Goal: Navigation & Orientation: Understand site structure

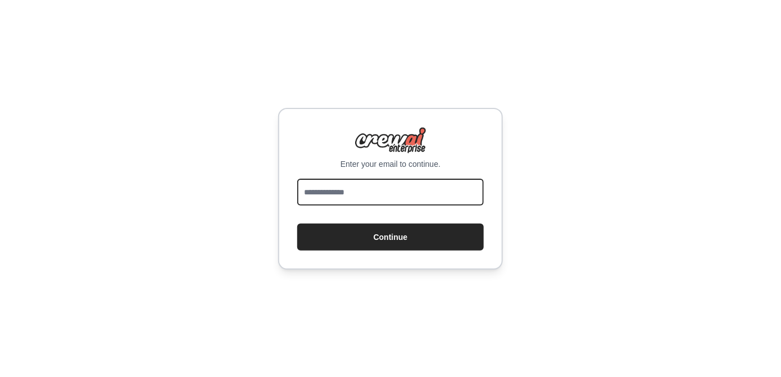
click at [420, 195] on input "email" at bounding box center [390, 192] width 186 height 27
type input "**********"
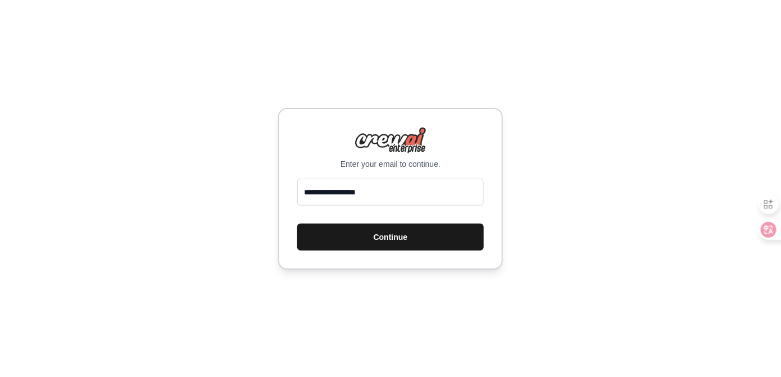
click at [394, 251] on button "Continue" at bounding box center [390, 237] width 186 height 27
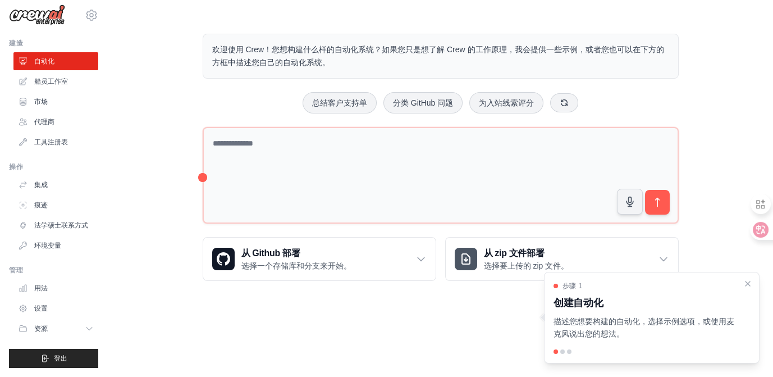
scroll to position [119, 0]
click at [561, 349] on div at bounding box center [563, 351] width 4 height 4
click at [743, 278] on icon "关闭演练" at bounding box center [748, 283] width 10 height 10
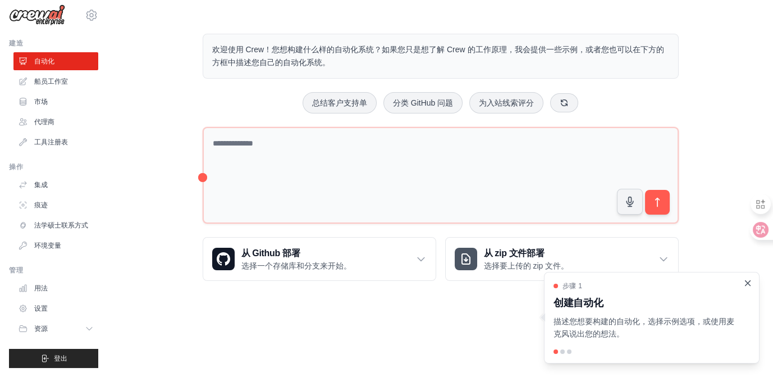
click at [743, 278] on icon "关闭演练" at bounding box center [748, 283] width 10 height 10
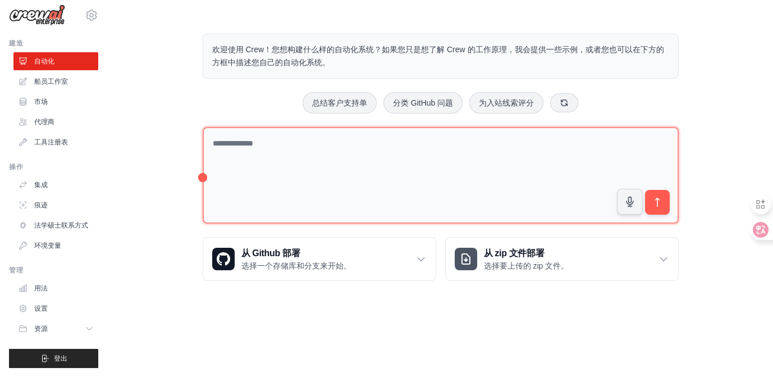
scroll to position [0, 0]
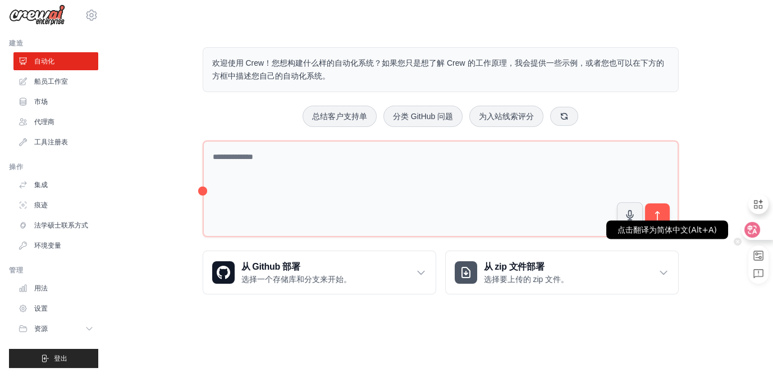
click at [755, 226] on icon at bounding box center [753, 229] width 10 height 9
click at [755, 226] on icon at bounding box center [753, 230] width 16 height 16
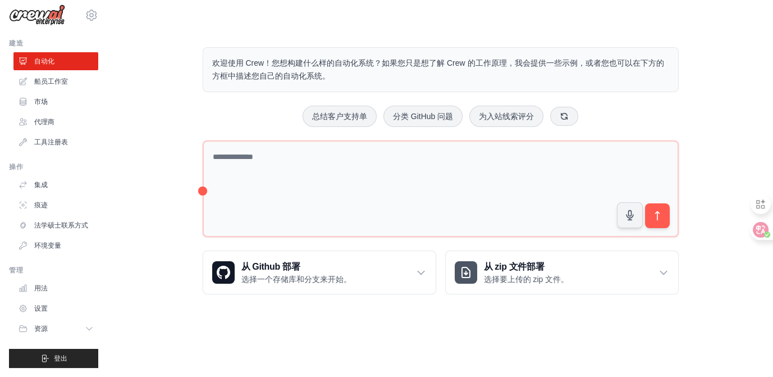
click at [752, 144] on div "欢迎使用 Crew！您想构建什么样的自动化系统？如果您只是想了解 Crew 的工作原理，我会提供一些示例，或者您也可以在下方的方框中描述您自己的自动化系统。 …" at bounding box center [441, 170] width 666 height 283
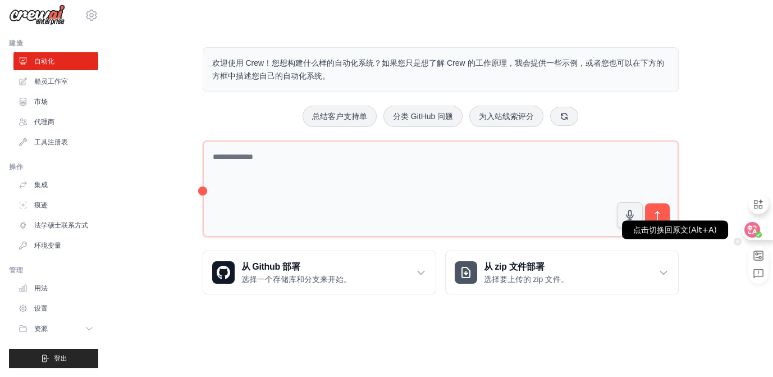
click at [757, 232] on circle at bounding box center [759, 234] width 6 height 6
click at [757, 232] on div at bounding box center [757, 230] width 30 height 20
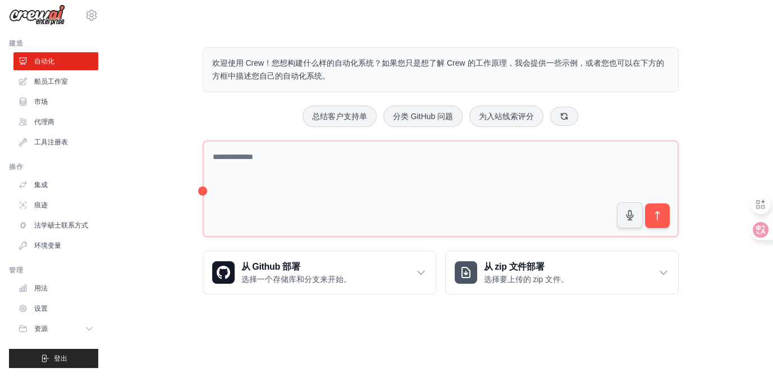
drag, startPoint x: 736, startPoint y: 145, endPoint x: 736, endPoint y: 130, distance: 15.7
drag, startPoint x: 736, startPoint y: 130, endPoint x: 721, endPoint y: 29, distance: 102.3
click at [721, 29] on main "欢迎使用 Crew！您想构建什么样的自动化系统？如果您只是想了解 Crew 的工作原理，我会提供一些示例，或者您也可以在下方的方框中描述您自己的自动化系统。 …" at bounding box center [441, 162] width 666 height 324
click at [67, 78] on font "船员工作室" at bounding box center [52, 82] width 34 height 8
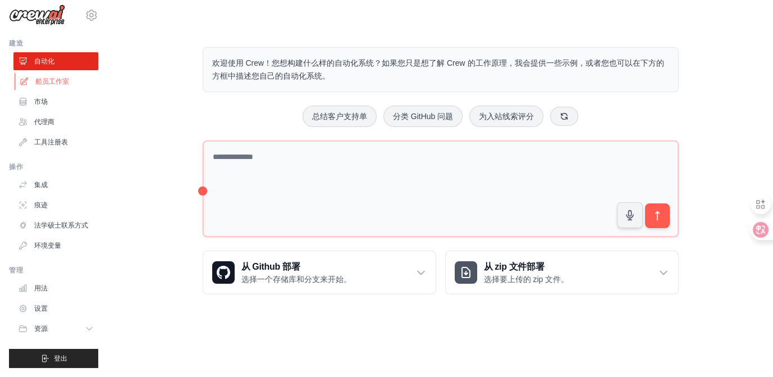
click at [67, 78] on font "船员工作室" at bounding box center [52, 82] width 34 height 8
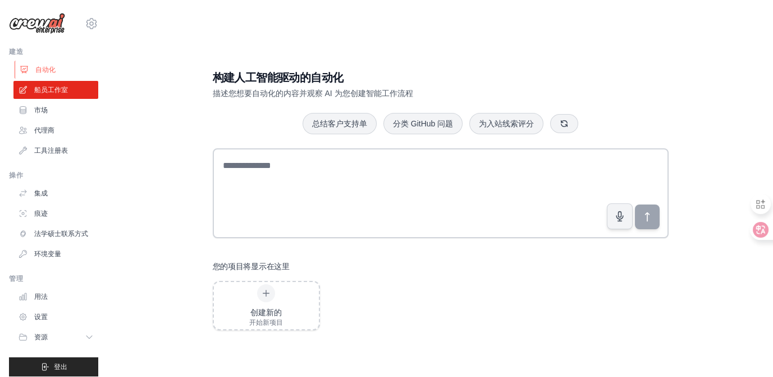
click at [55, 74] on font "自动化" at bounding box center [45, 70] width 20 height 8
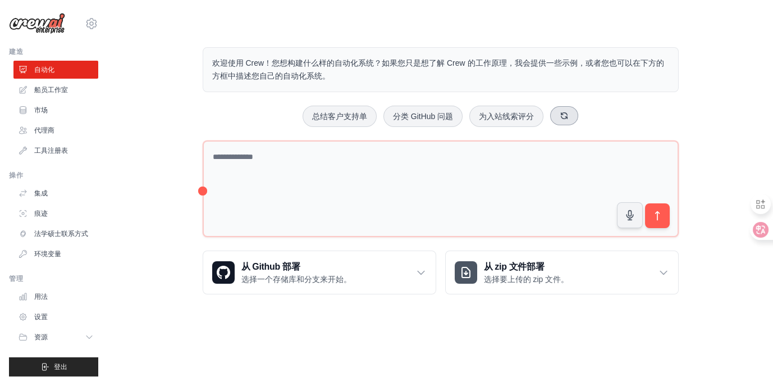
click at [569, 120] on icon at bounding box center [564, 115] width 9 height 9
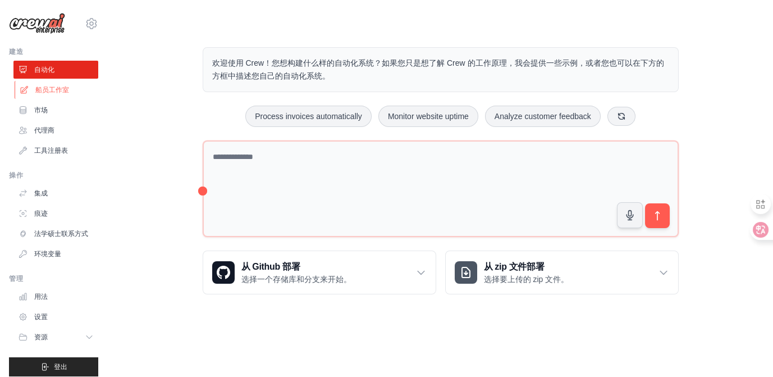
click at [68, 94] on font "船员工作室" at bounding box center [52, 90] width 34 height 8
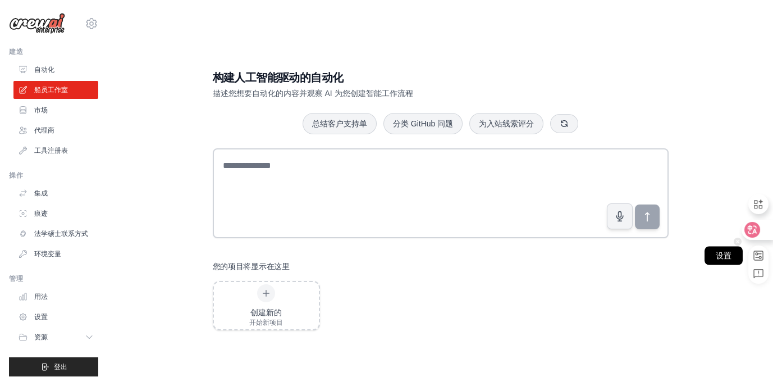
click at [761, 263] on div "设置" at bounding box center [759, 264] width 20 height 38
click at [762, 267] on div at bounding box center [759, 271] width 20 height 18
click at [762, 271] on icon at bounding box center [759, 273] width 10 height 9
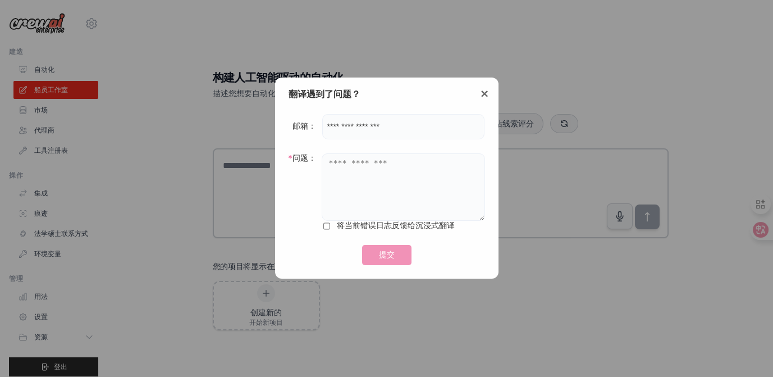
click at [482, 97] on span "×" at bounding box center [485, 93] width 10 height 13
click at [482, 97] on div "构建人工智能驱动的自动化 描述您想要自动化的内容并观察 AI 为您创建智能工作流程 总结客户支持单 分类 GitHub 问题 为入站线索评分 您的项目将显示在…" at bounding box center [440, 200] width 483 height 297
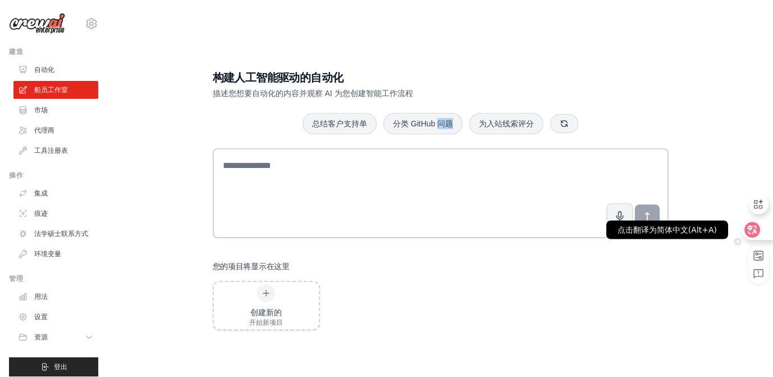
click at [753, 233] on icon at bounding box center [753, 229] width 10 height 9
click at [703, 231] on div "点击切换回原文(Alt+A)" at bounding box center [675, 230] width 106 height 19
click at [679, 229] on div "点击切换回原文(Alt+A)" at bounding box center [675, 230] width 106 height 19
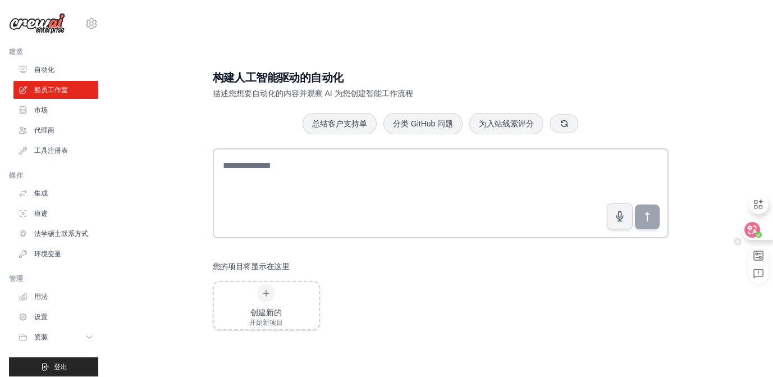
click at [757, 229] on icon at bounding box center [752, 229] width 11 height 11
click at [754, 228] on icon at bounding box center [752, 229] width 11 height 11
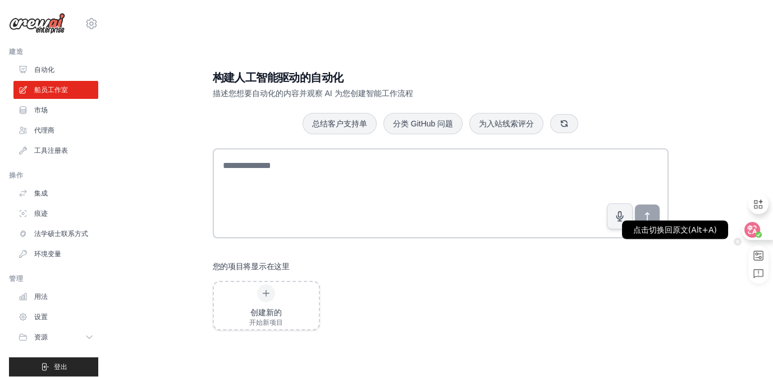
click at [699, 229] on div "点击切换回原文(Alt+A)" at bounding box center [675, 230] width 106 height 19
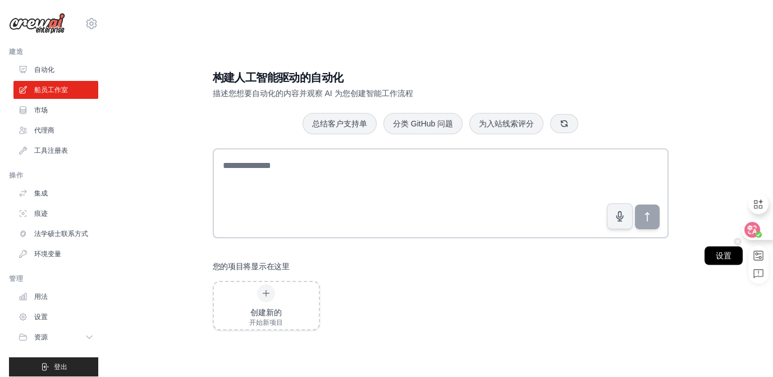
click at [761, 256] on rect at bounding box center [758, 255] width 9 height 9
click at [759, 235] on icon at bounding box center [759, 235] width 4 height 4
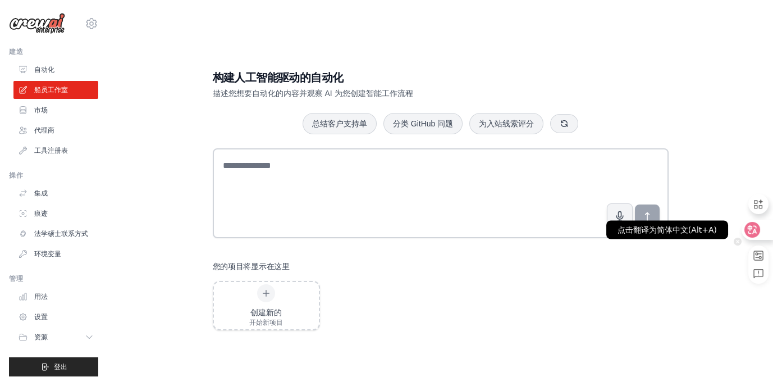
click at [709, 227] on div "点击翻译为简体中文(Alt+A)" at bounding box center [668, 230] width 122 height 19
click at [708, 227] on div "点击翻译为简体中文(Alt+A)" at bounding box center [668, 230] width 122 height 19
click at [749, 228] on icon at bounding box center [753, 229] width 10 height 9
click at [711, 280] on div "构建人工智能驱动的自动化 描述您想要自动化的内容并观察 AI 为您创建智能工作流程 总结客户支持单 分类 GitHub 问题 为入站线索评分 您的项目将显示在…" at bounding box center [441, 199] width 630 height 377
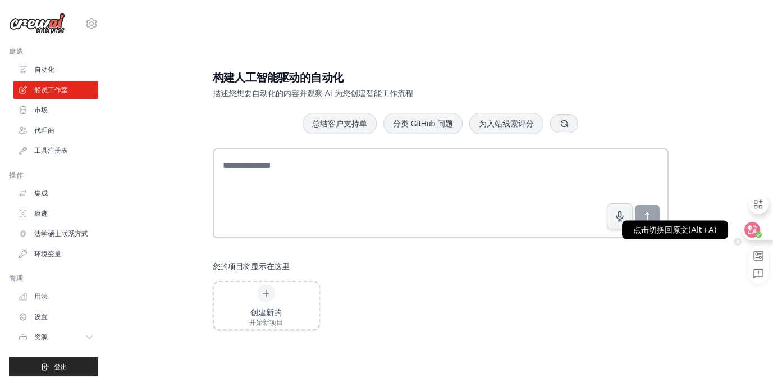
click at [752, 230] on icon at bounding box center [752, 229] width 11 height 11
click at [752, 230] on div at bounding box center [757, 230] width 30 height 20
click at [752, 230] on icon at bounding box center [752, 229] width 11 height 11
drag, startPoint x: 752, startPoint y: 230, endPoint x: 536, endPoint y: 317, distance: 232.3
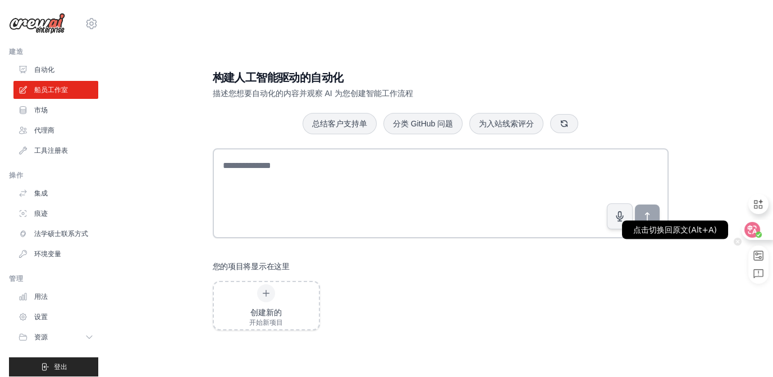
click at [536, 317] on div "构建人工智能驱动的自动化 描述您想要自动化的内容并观察 AI 为您创建智能工作流程 总结客户支持单 分类 GitHub 问题 为入站线索评分 您的项目将显示在…" at bounding box center [440, 200] width 483 height 297
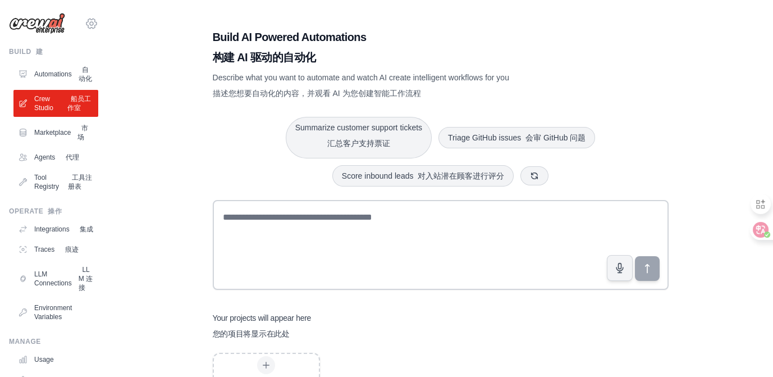
click at [98, 30] on icon at bounding box center [91, 23] width 13 height 13
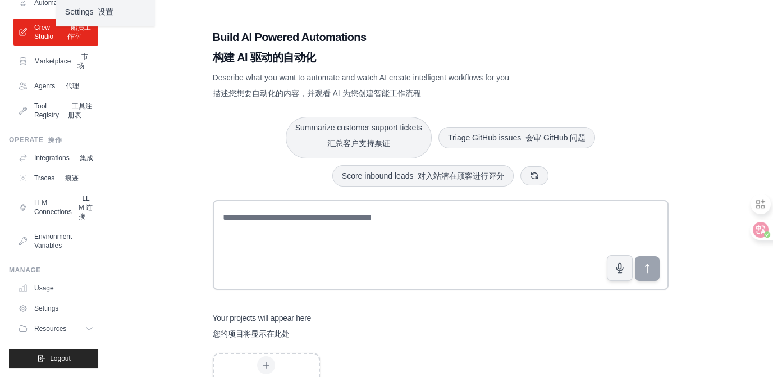
drag, startPoint x: 162, startPoint y: 210, endPoint x: 162, endPoint y: 225, distance: 15.2
click at [162, 225] on div "Build AI Powered Automations 构建 AI 驱动的自动化 Describe what you want to automate an…" at bounding box center [441, 215] width 666 height 409
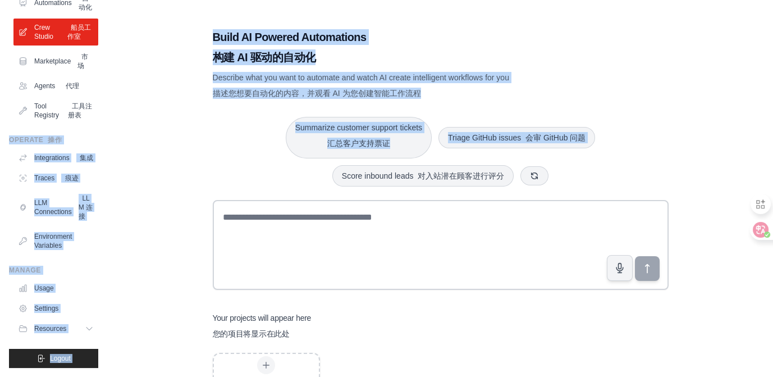
drag, startPoint x: 162, startPoint y: 229, endPoint x: 161, endPoint y: 238, distance: 9.1
click at [161, 238] on div "lanwu899@gmail.com Settings 设置 Build 建 Automations 自动化 Crew Studio 船员工作室" at bounding box center [386, 215] width 773 height 431
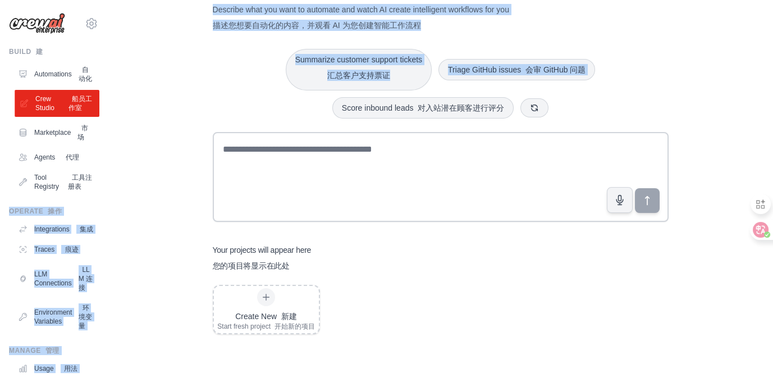
click at [66, 117] on link "Crew Studio 船员工作室" at bounding box center [57, 103] width 85 height 27
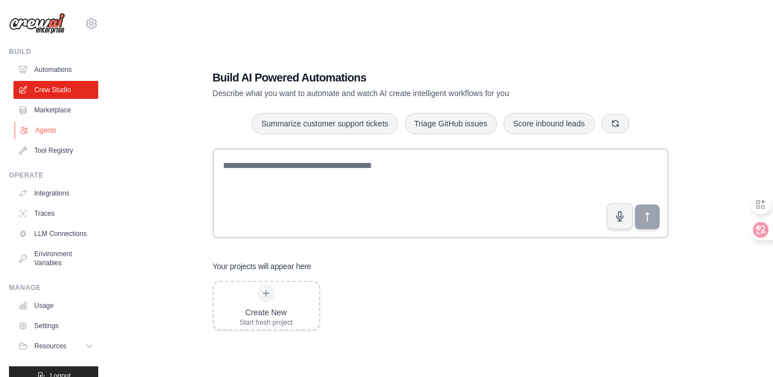
click at [77, 139] on link "Agents" at bounding box center [57, 130] width 85 height 18
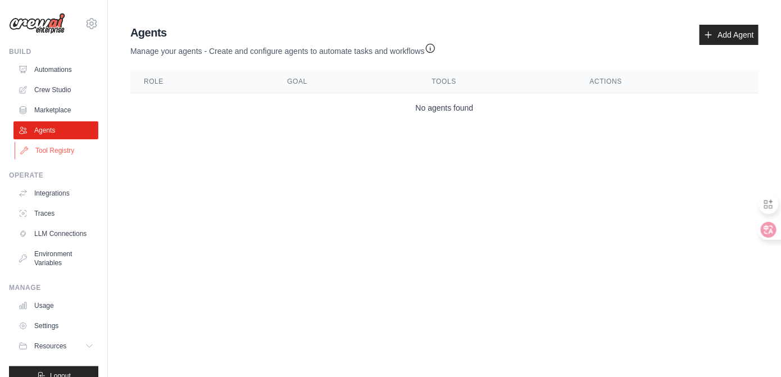
click at [85, 160] on link "Tool Registry" at bounding box center [57, 151] width 85 height 18
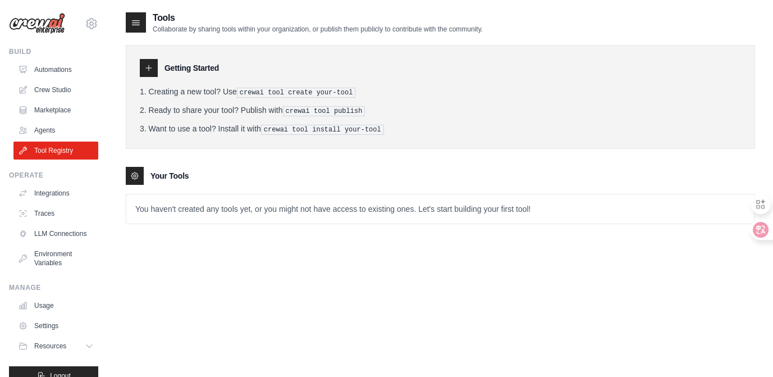
click at [153, 72] on icon at bounding box center [148, 67] width 9 height 9
click at [219, 74] on h3 "Getting Started" at bounding box center [192, 67] width 54 height 11
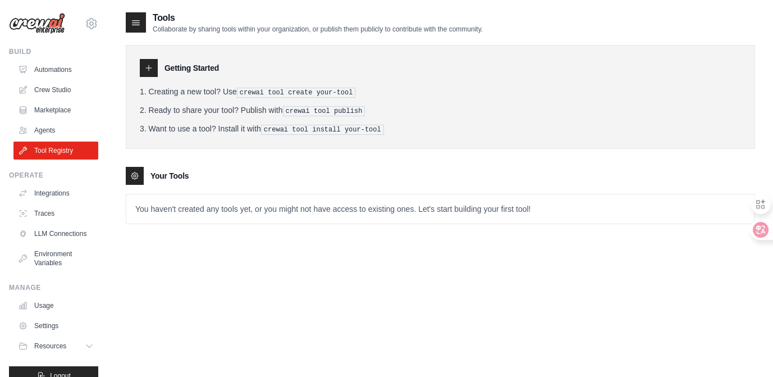
click at [219, 74] on h3 "Getting Started" at bounding box center [192, 67] width 54 height 11
click at [349, 77] on div "Getting Started" at bounding box center [441, 68] width 602 height 18
click at [139, 180] on icon at bounding box center [134, 175] width 9 height 9
click at [189, 181] on h3 "Your Tools" at bounding box center [170, 175] width 38 height 11
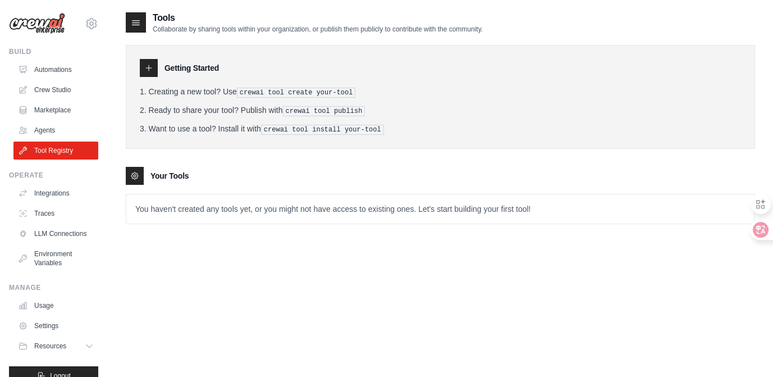
click at [189, 181] on h3 "Your Tools" at bounding box center [170, 175] width 38 height 11
click at [309, 185] on div "Your Tools" at bounding box center [441, 176] width 630 height 18
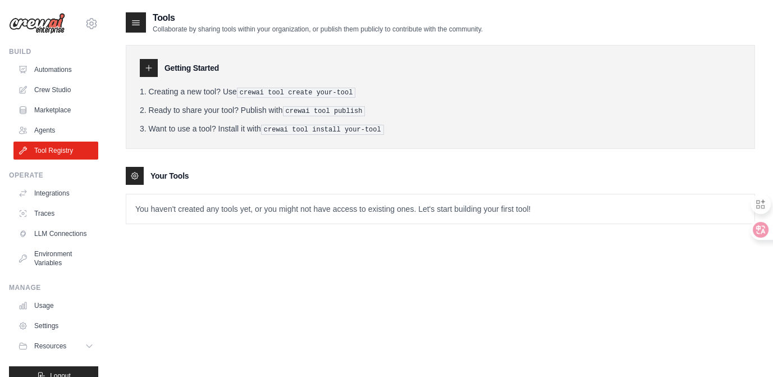
click at [309, 185] on div "Your Tools" at bounding box center [441, 176] width 630 height 18
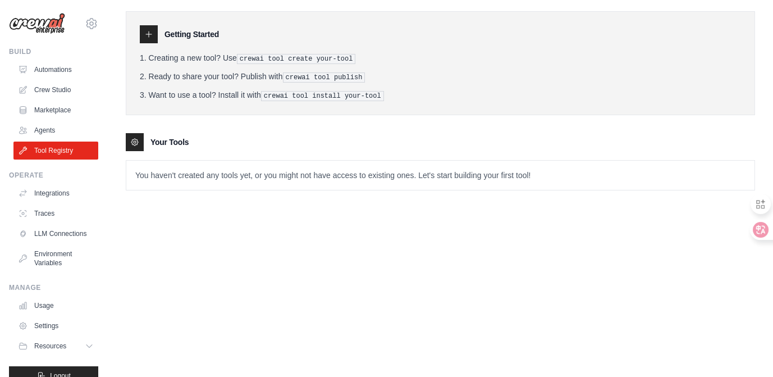
click at [357, 190] on p "You haven't created any tools yet, or you might not have access to existing one…" at bounding box center [440, 175] width 629 height 29
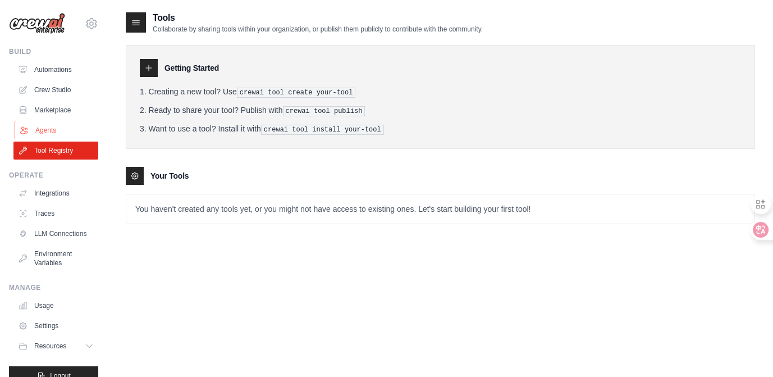
click at [63, 139] on link "Agents" at bounding box center [57, 130] width 85 height 18
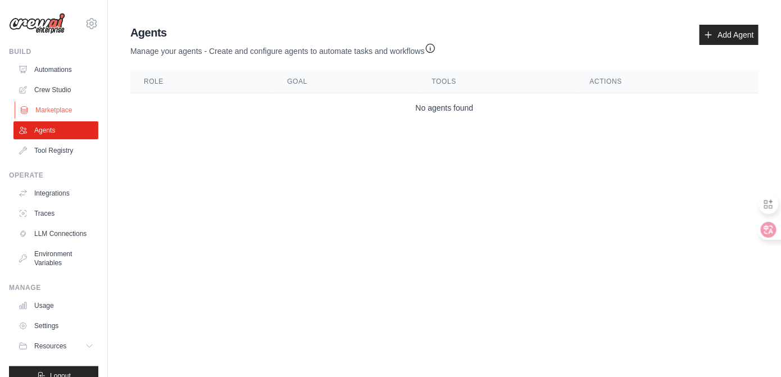
click at [80, 119] on link "Marketplace" at bounding box center [57, 110] width 85 height 18
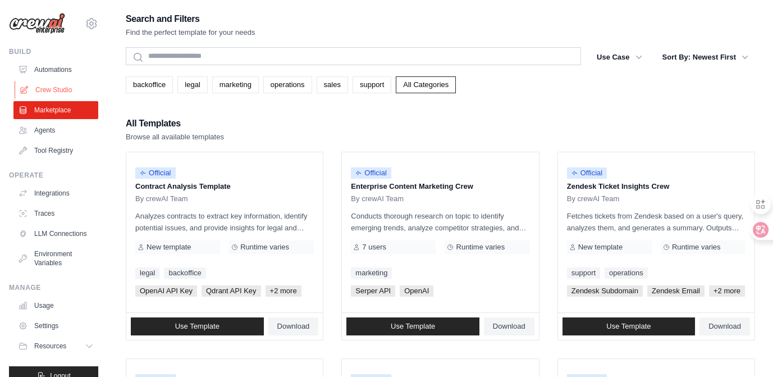
click at [79, 99] on link "Crew Studio" at bounding box center [57, 90] width 85 height 18
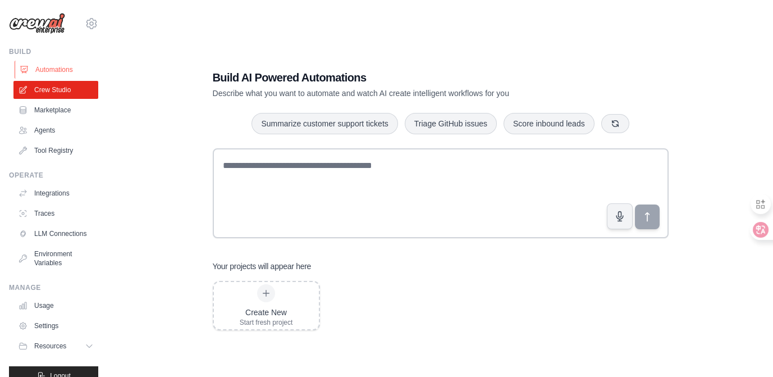
click at [99, 79] on link "Automations" at bounding box center [57, 70] width 85 height 18
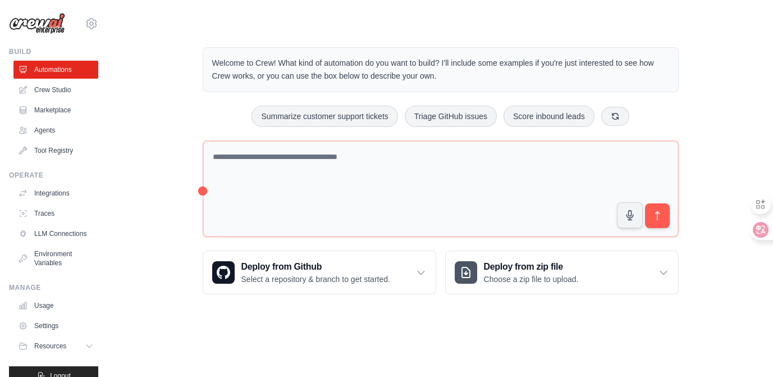
click at [312, 83] on p "Welcome to Crew! What kind of automation do you want to build? I'll include som…" at bounding box center [440, 70] width 457 height 26
copy p "Crew"
click at [326, 83] on p "Welcome to Crew! What kind of automation do you want to build? I'll include som…" at bounding box center [440, 70] width 457 height 26
click at [98, 30] on icon at bounding box center [91, 23] width 13 height 13
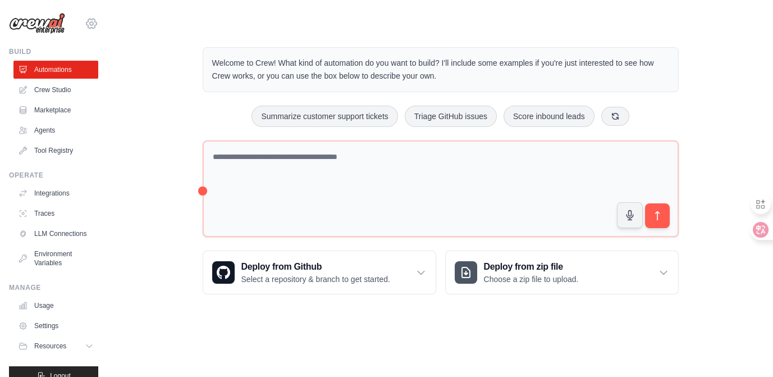
click at [98, 30] on icon at bounding box center [91, 23] width 13 height 13
click at [93, 25] on icon at bounding box center [91, 23] width 3 height 3
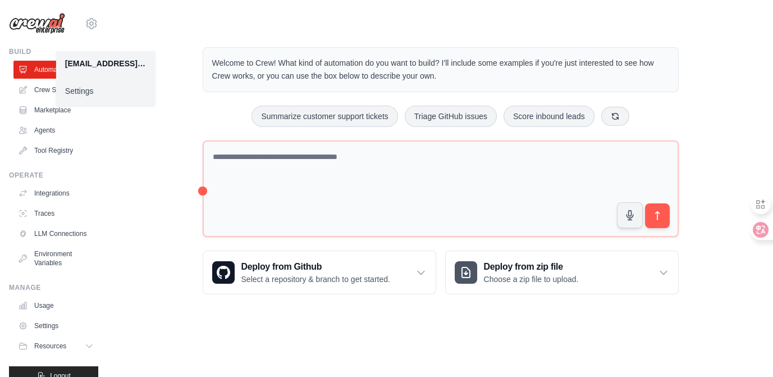
click at [111, 101] on link "Settings" at bounding box center [105, 91] width 99 height 20
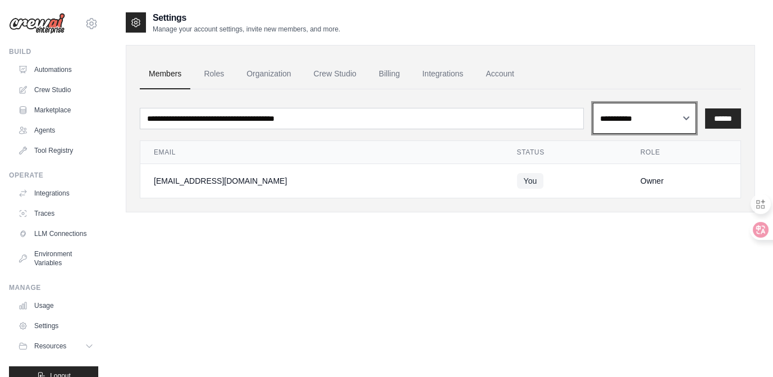
click at [641, 134] on select "**********" at bounding box center [644, 118] width 103 height 31
click at [611, 89] on ul "Members Roles Organization Crew Studio Billing Integrations Account" at bounding box center [441, 74] width 602 height 30
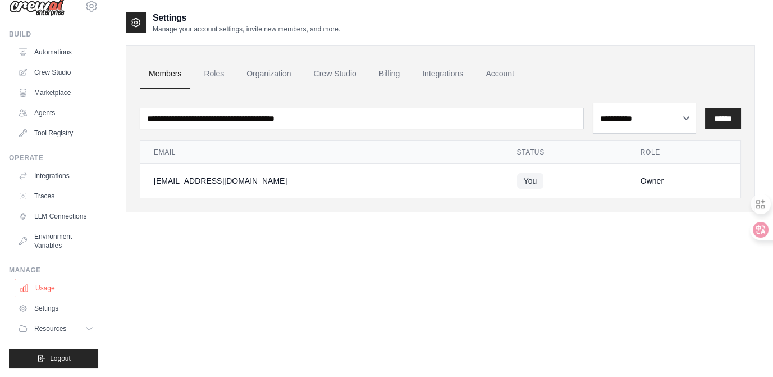
scroll to position [204, 0]
click at [85, 301] on link "Settings" at bounding box center [57, 308] width 85 height 18
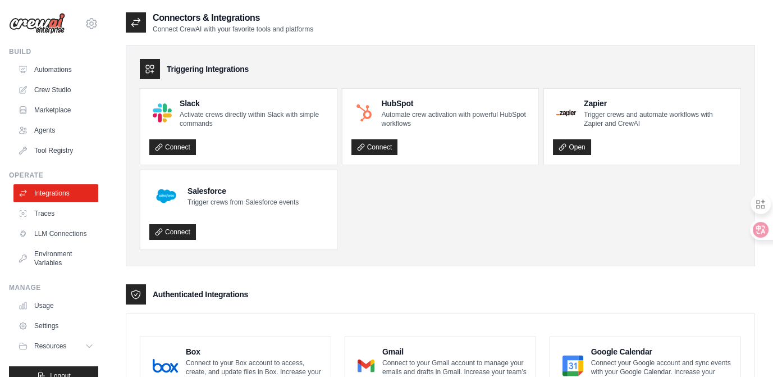
click at [473, 79] on div "Triggering Integrations" at bounding box center [441, 69] width 602 height 20
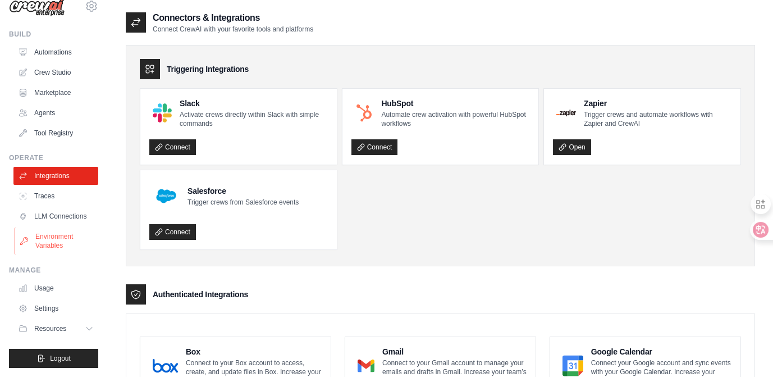
scroll to position [204, 0]
click at [93, 328] on icon at bounding box center [91, 328] width 6 height 3
click at [95, 328] on icon at bounding box center [90, 328] width 9 height 9
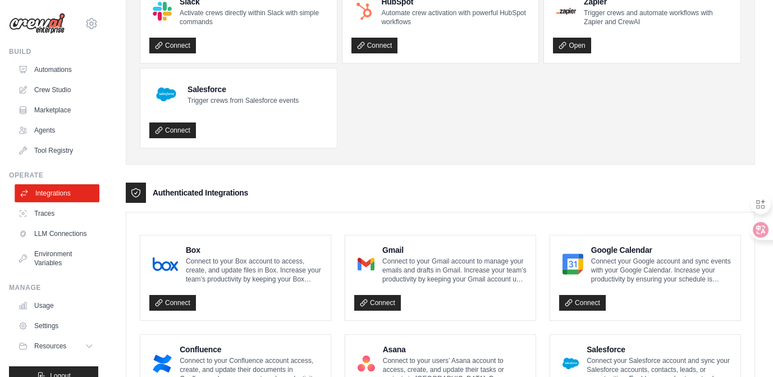
scroll to position [0, 0]
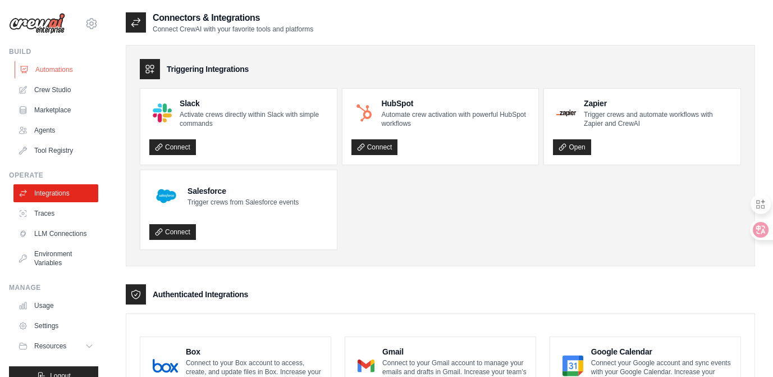
click at [95, 79] on link "Automations" at bounding box center [57, 70] width 85 height 18
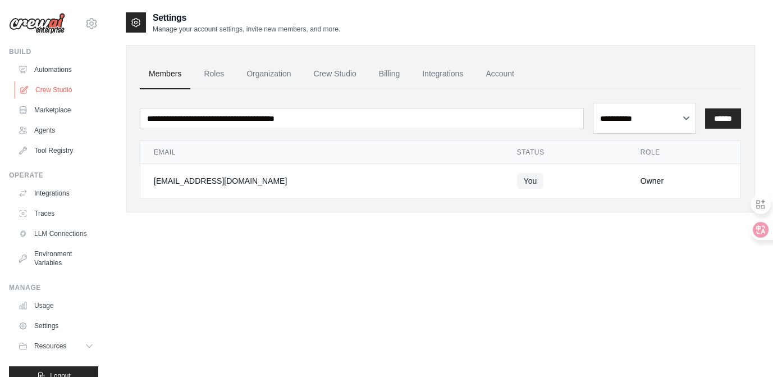
click at [88, 99] on link "Crew Studio" at bounding box center [57, 90] width 85 height 18
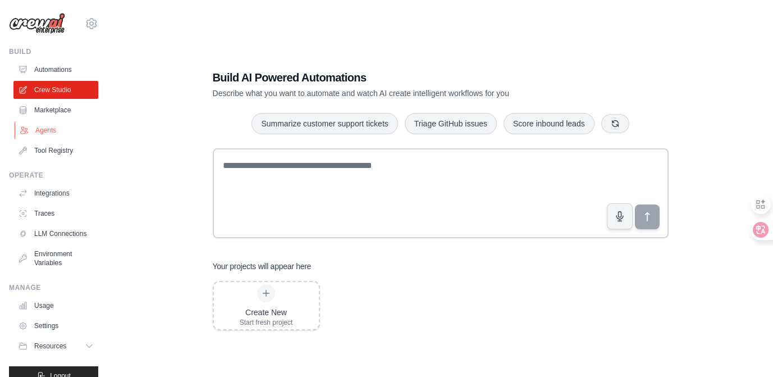
click at [79, 139] on link "Agents" at bounding box center [57, 130] width 85 height 18
